Goal: Entertainment & Leisure: Consume media (video, audio)

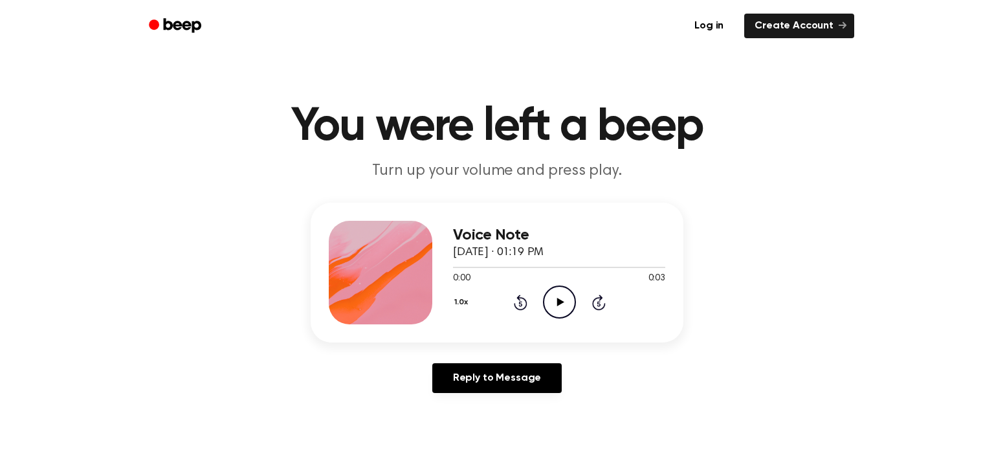
click at [562, 298] on icon "Play Audio" at bounding box center [559, 301] width 33 height 33
click at [551, 296] on icon "Play Audio" at bounding box center [559, 301] width 33 height 33
click at [569, 315] on circle at bounding box center [560, 302] width 32 height 32
click at [566, 302] on icon "Play Audio" at bounding box center [559, 301] width 33 height 33
click at [553, 307] on icon "Play Audio" at bounding box center [559, 301] width 33 height 33
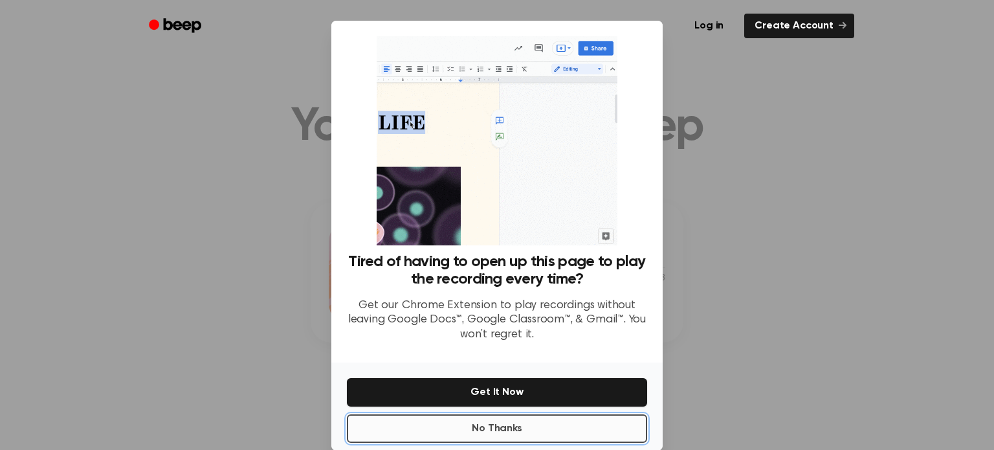
click at [552, 430] on button "No Thanks" at bounding box center [497, 428] width 300 height 28
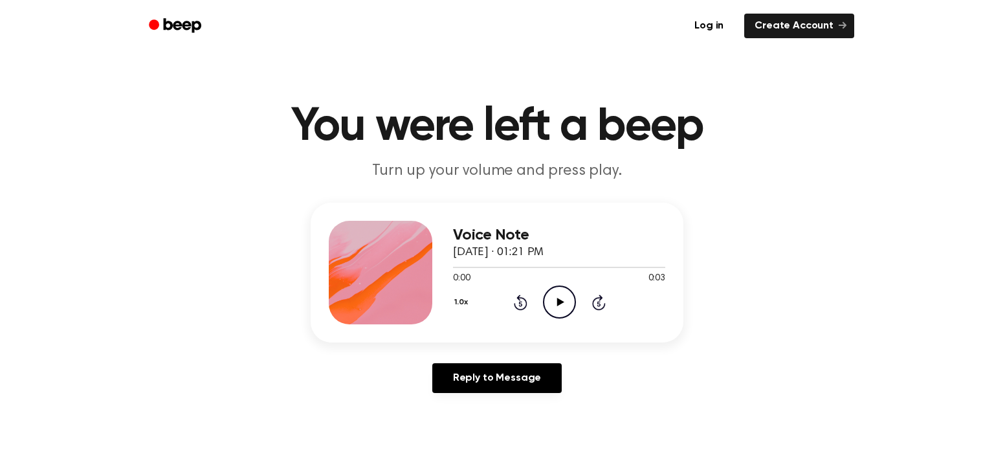
click at [557, 301] on icon at bounding box center [560, 302] width 7 height 8
click at [564, 303] on icon "Play Audio" at bounding box center [559, 301] width 33 height 33
click at [575, 296] on icon "Play Audio" at bounding box center [559, 301] width 33 height 33
click at [558, 309] on icon "Play Audio" at bounding box center [559, 301] width 33 height 33
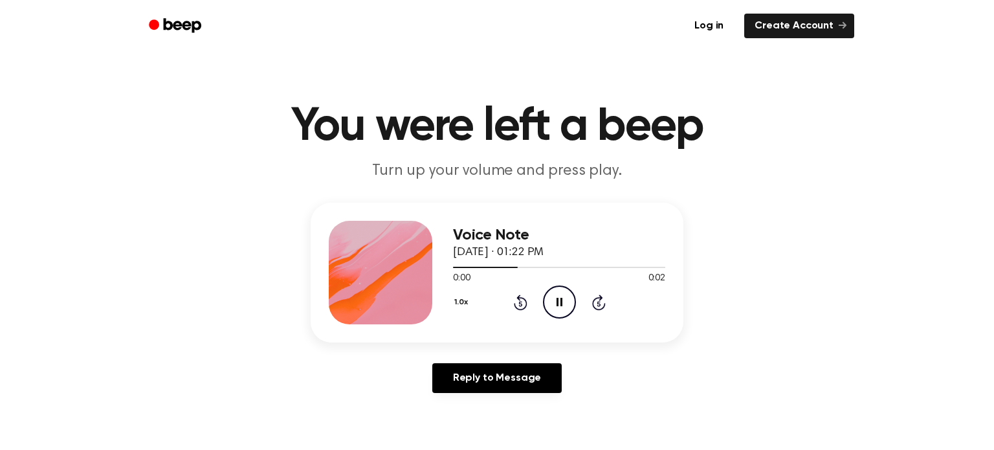
click at [558, 310] on icon "Pause Audio" at bounding box center [559, 301] width 33 height 33
click at [558, 310] on icon "Play Audio" at bounding box center [559, 301] width 33 height 33
click at [524, 303] on icon "Rewind 5 seconds" at bounding box center [520, 302] width 14 height 17
click at [557, 303] on icon at bounding box center [560, 302] width 7 height 8
click at [564, 307] on icon "Play Audio" at bounding box center [559, 301] width 33 height 33
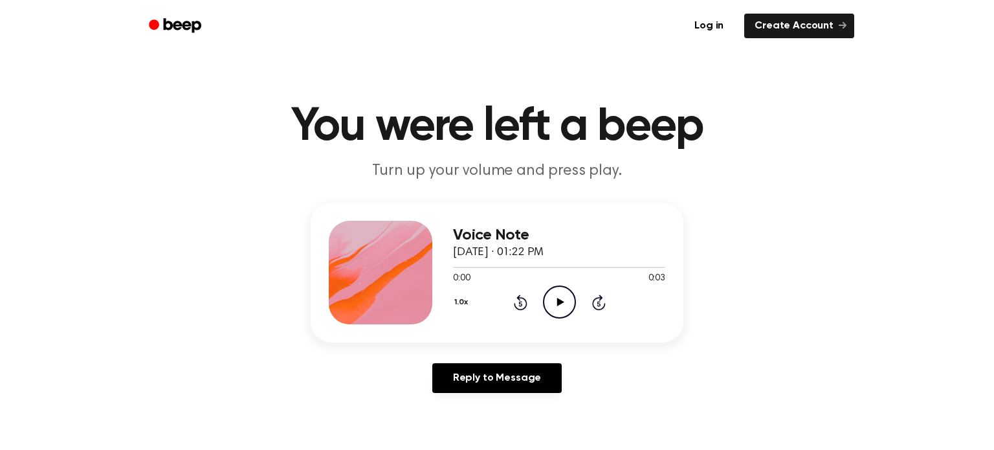
click at [556, 289] on icon "Play Audio" at bounding box center [559, 301] width 33 height 33
click at [559, 297] on icon "Play Audio" at bounding box center [559, 301] width 33 height 33
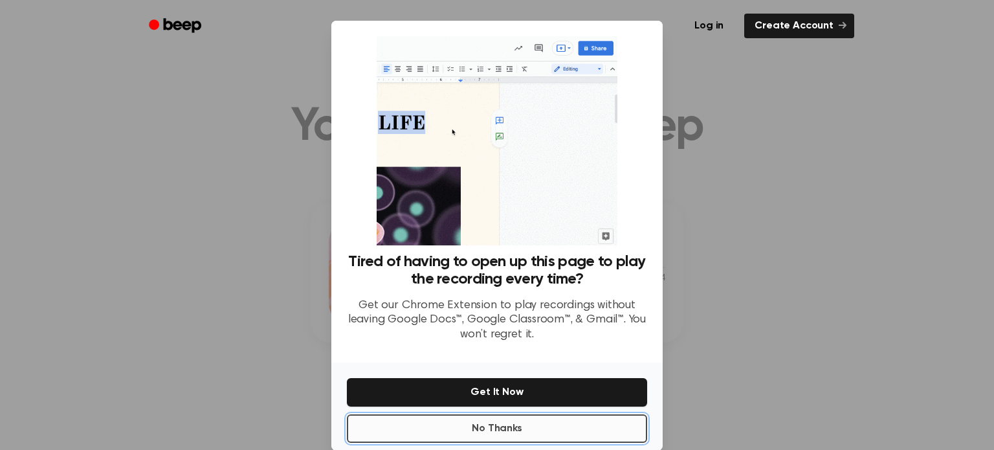
click at [577, 438] on button "No Thanks" at bounding box center [497, 428] width 300 height 28
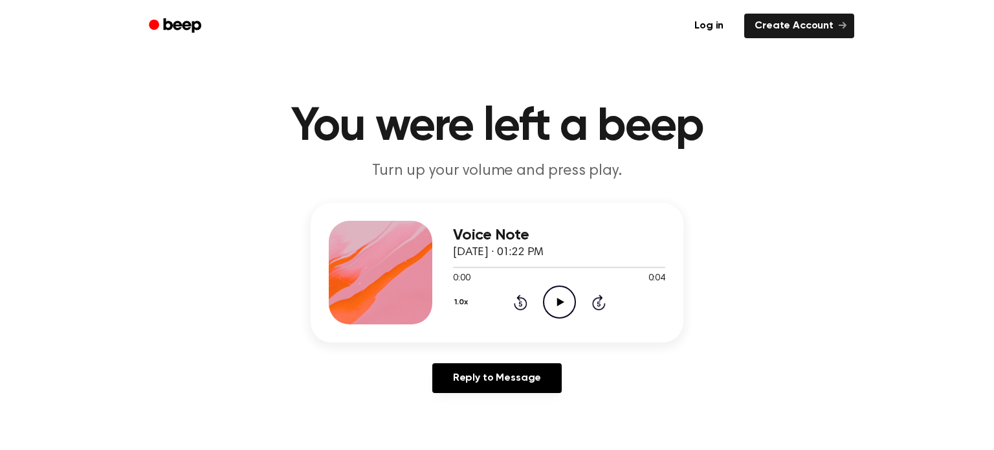
click at [565, 305] on icon "Play Audio" at bounding box center [559, 301] width 33 height 33
click at [566, 293] on icon "Play Audio" at bounding box center [559, 301] width 33 height 33
click at [557, 309] on icon "Play Audio" at bounding box center [559, 301] width 33 height 33
click at [555, 307] on icon "Play Audio" at bounding box center [559, 301] width 33 height 33
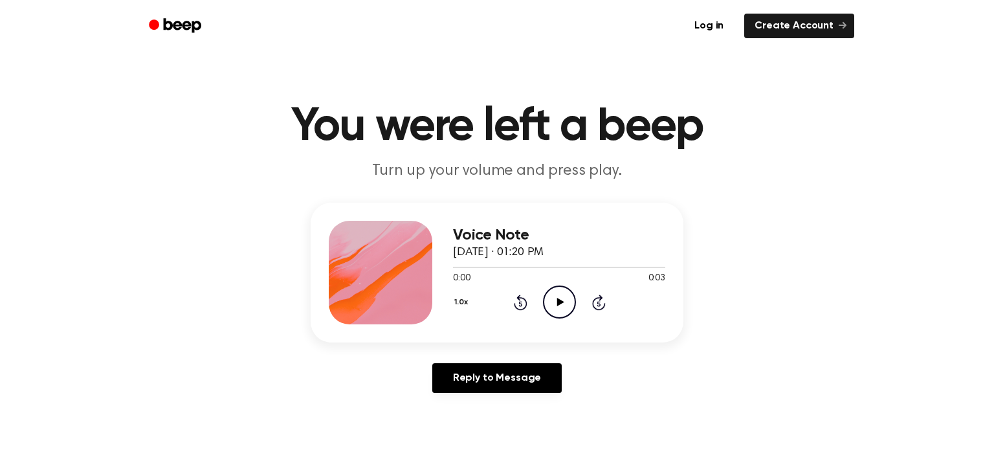
click at [561, 308] on icon "Play Audio" at bounding box center [559, 301] width 33 height 33
click at [553, 315] on icon "Play Audio" at bounding box center [559, 301] width 33 height 33
click at [566, 298] on icon "Play Audio" at bounding box center [559, 301] width 33 height 33
click at [569, 307] on icon "Play Audio" at bounding box center [559, 301] width 33 height 33
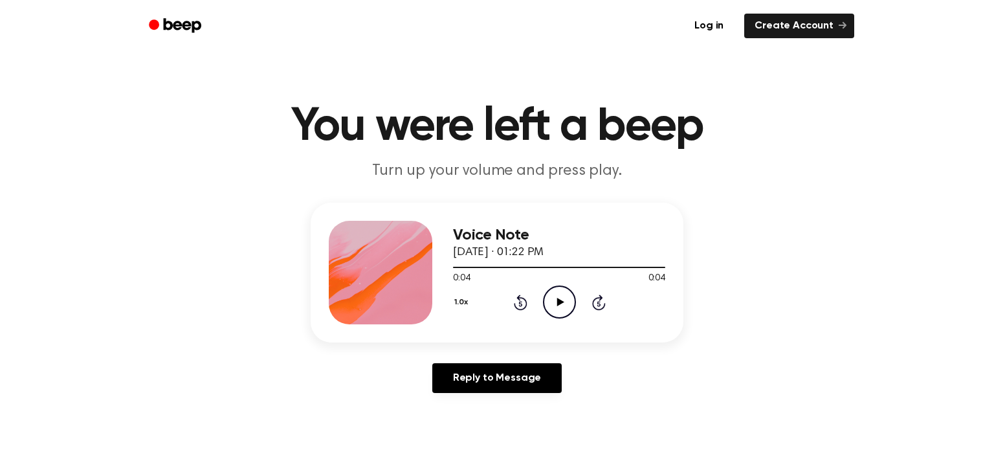
click at [569, 307] on icon "Play Audio" at bounding box center [559, 301] width 33 height 33
click at [560, 309] on icon "Play Audio" at bounding box center [559, 301] width 33 height 33
click at [557, 303] on icon at bounding box center [560, 302] width 7 height 8
click at [559, 305] on icon "Play Audio" at bounding box center [559, 301] width 33 height 33
click at [561, 302] on icon at bounding box center [560, 302] width 6 height 8
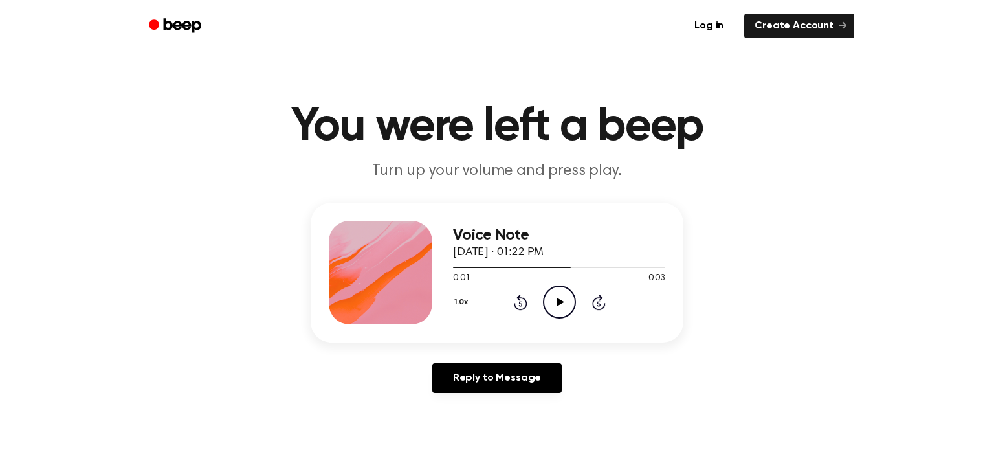
click at [561, 302] on icon at bounding box center [560, 302] width 7 height 8
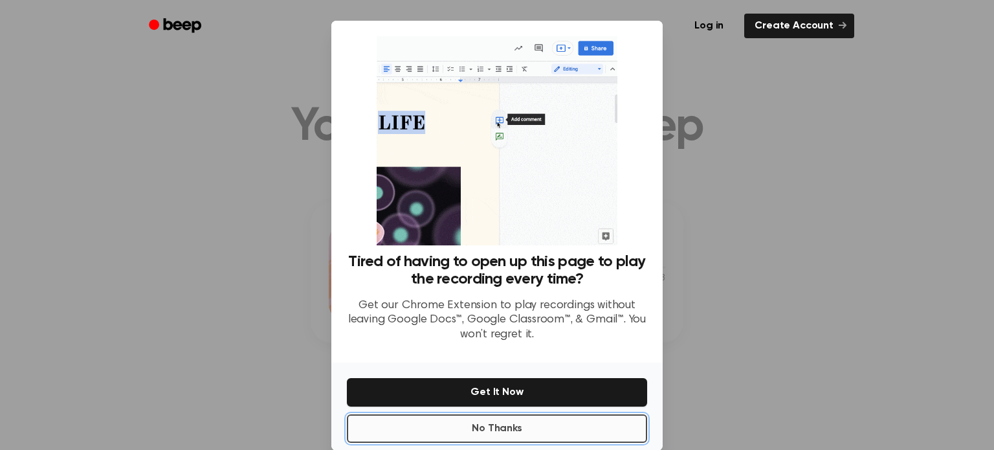
click at [540, 424] on button "No Thanks" at bounding box center [497, 428] width 300 height 28
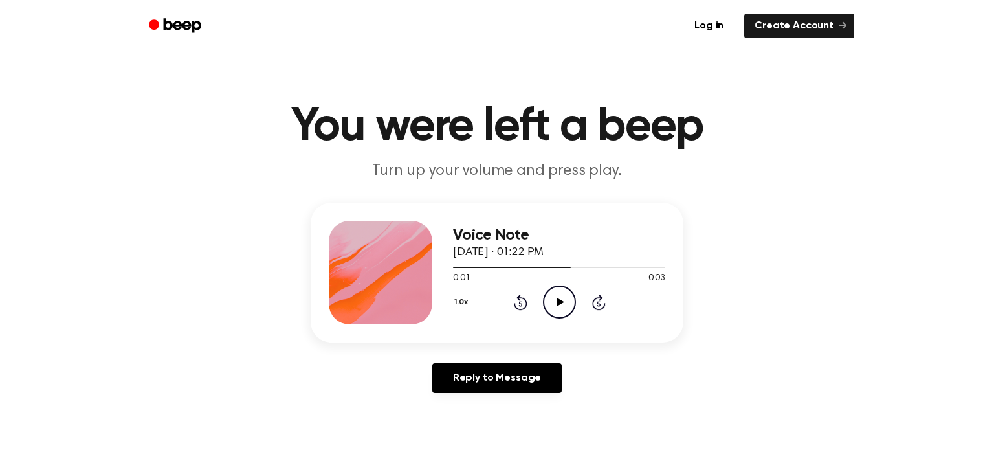
click at [562, 304] on icon "Play Audio" at bounding box center [559, 301] width 33 height 33
